Goal: Task Accomplishment & Management: Use online tool/utility

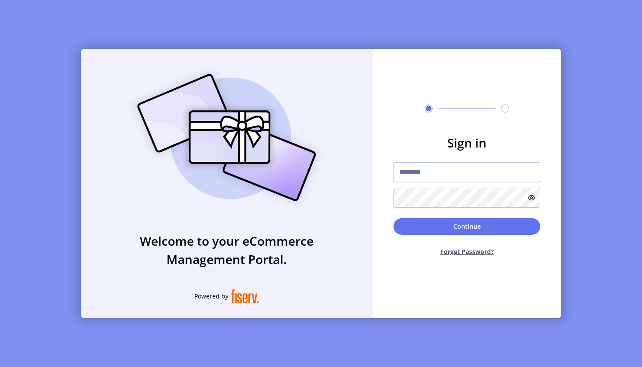
type input "**********"
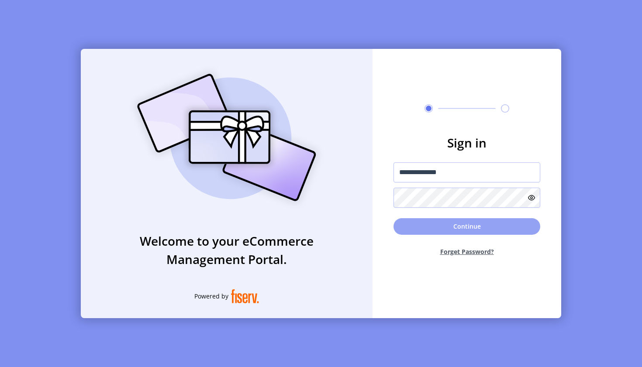
click at [416, 229] on button "Continue" at bounding box center [467, 226] width 147 height 17
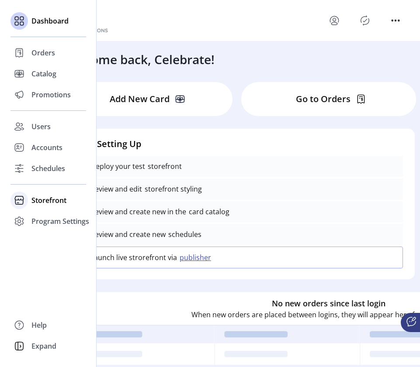
click at [41, 201] on span "Storefront" at bounding box center [48, 200] width 35 height 10
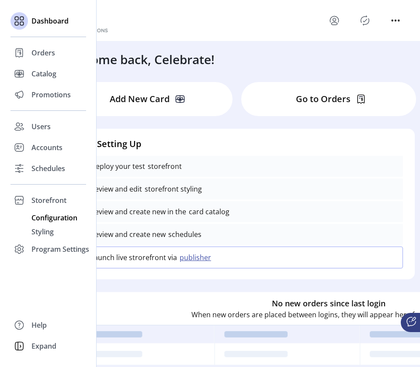
click at [42, 218] on span "Configuration" at bounding box center [54, 218] width 46 height 10
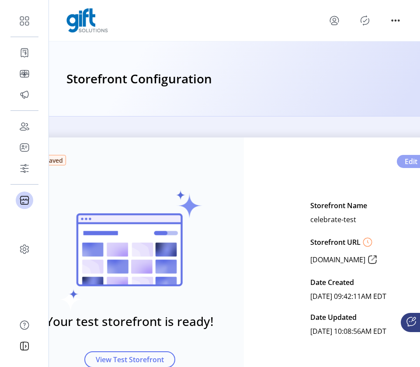
click at [408, 163] on span "Edit" at bounding box center [411, 161] width 13 height 10
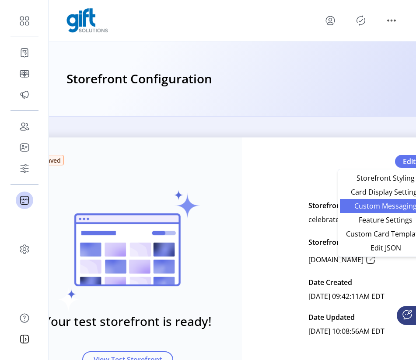
click at [384, 206] on span "Custom Messaging" at bounding box center [385, 206] width 81 height 7
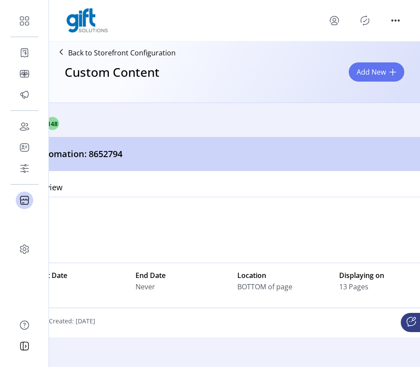
click at [388, 76] on button "Add New" at bounding box center [376, 71] width 55 height 19
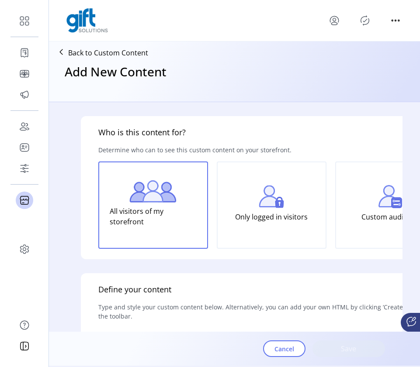
click at [372, 72] on div "Add New Content" at bounding box center [234, 80] width 364 height 38
drag, startPoint x: 355, startPoint y: 87, endPoint x: 392, endPoint y: 71, distance: 40.3
click at [372, 72] on div "Add New Content" at bounding box center [234, 80] width 364 height 38
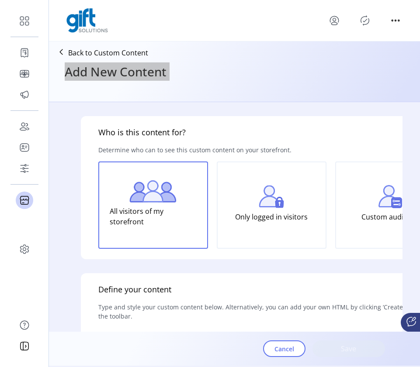
click at [372, 72] on div "Add New Content" at bounding box center [234, 80] width 364 height 38
